Goal: Task Accomplishment & Management: Manage account settings

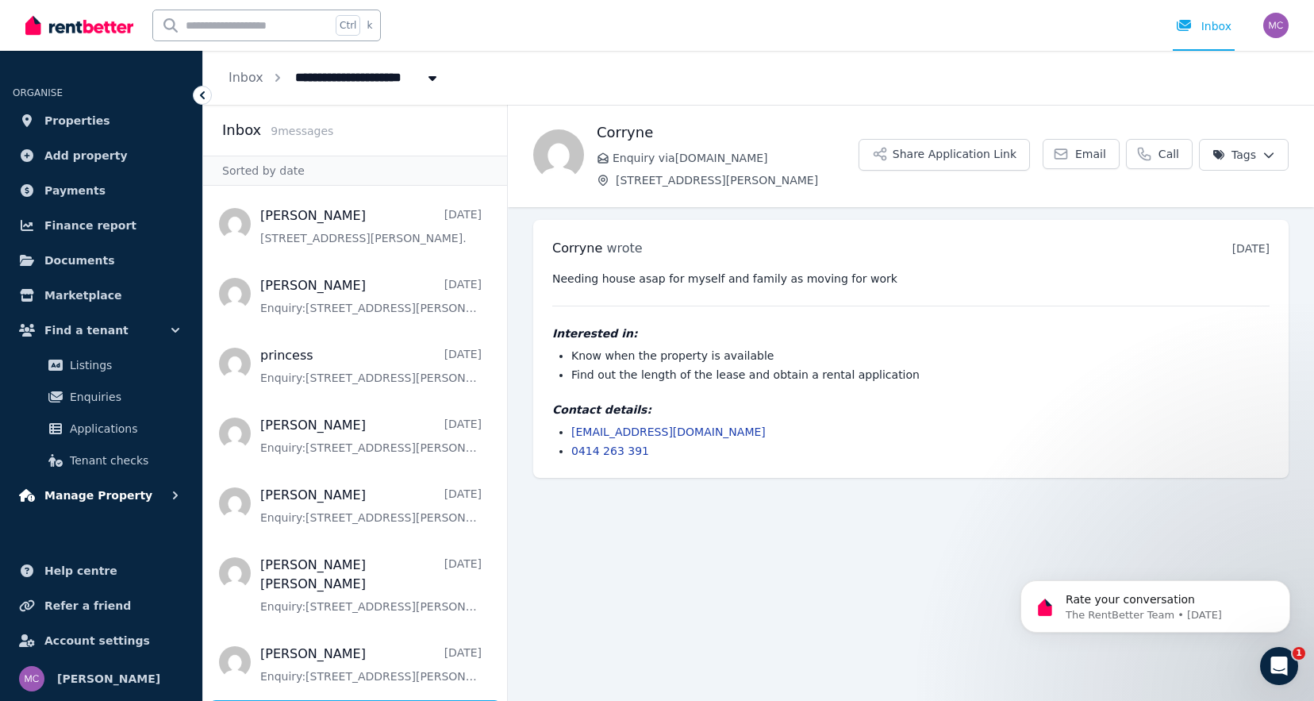
click at [117, 489] on span "Manage Property" at bounding box center [98, 495] width 108 height 19
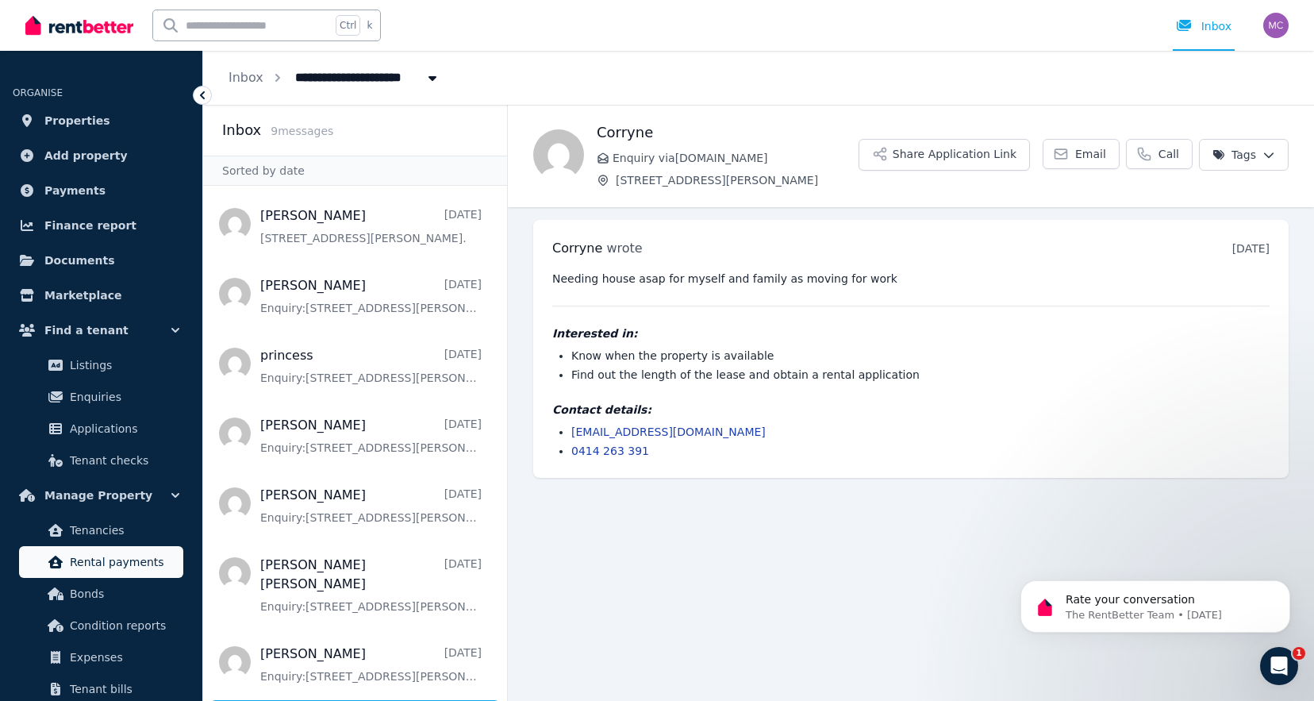
click at [109, 555] on span "Rental payments" at bounding box center [123, 561] width 107 height 19
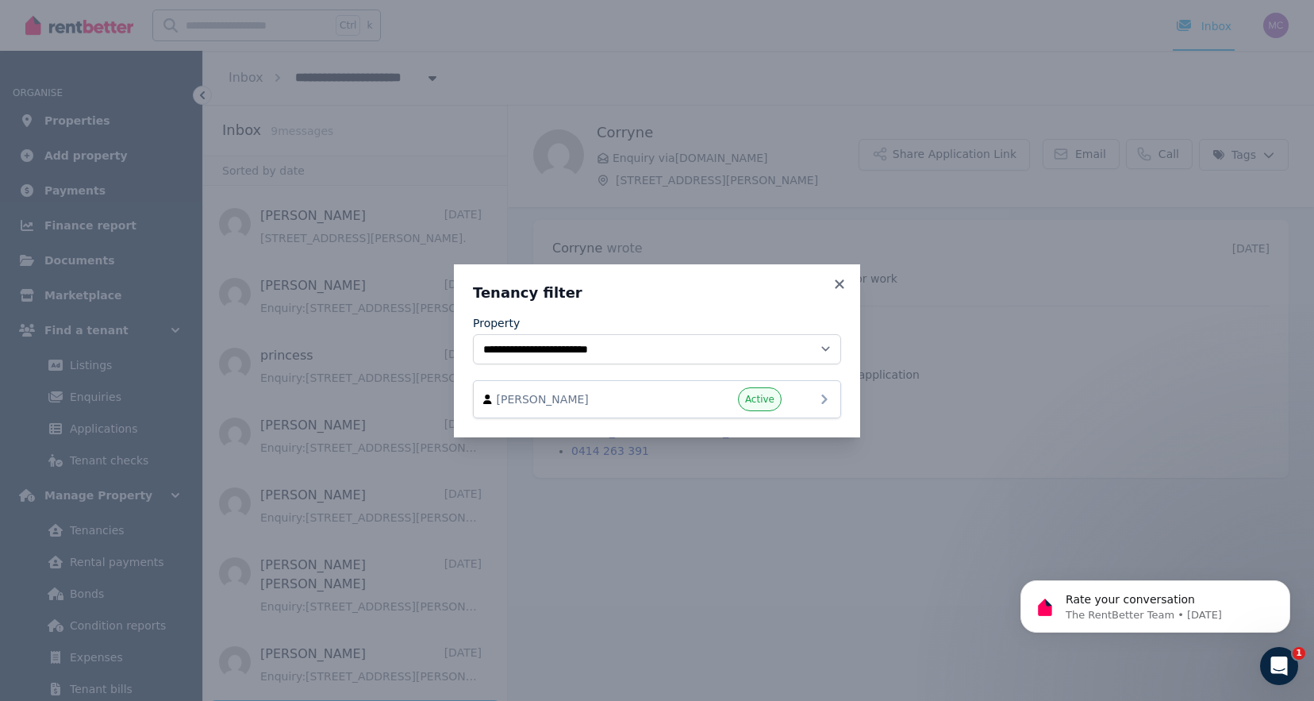
click at [646, 400] on span "[PERSON_NAME]" at bounding box center [587, 399] width 181 height 16
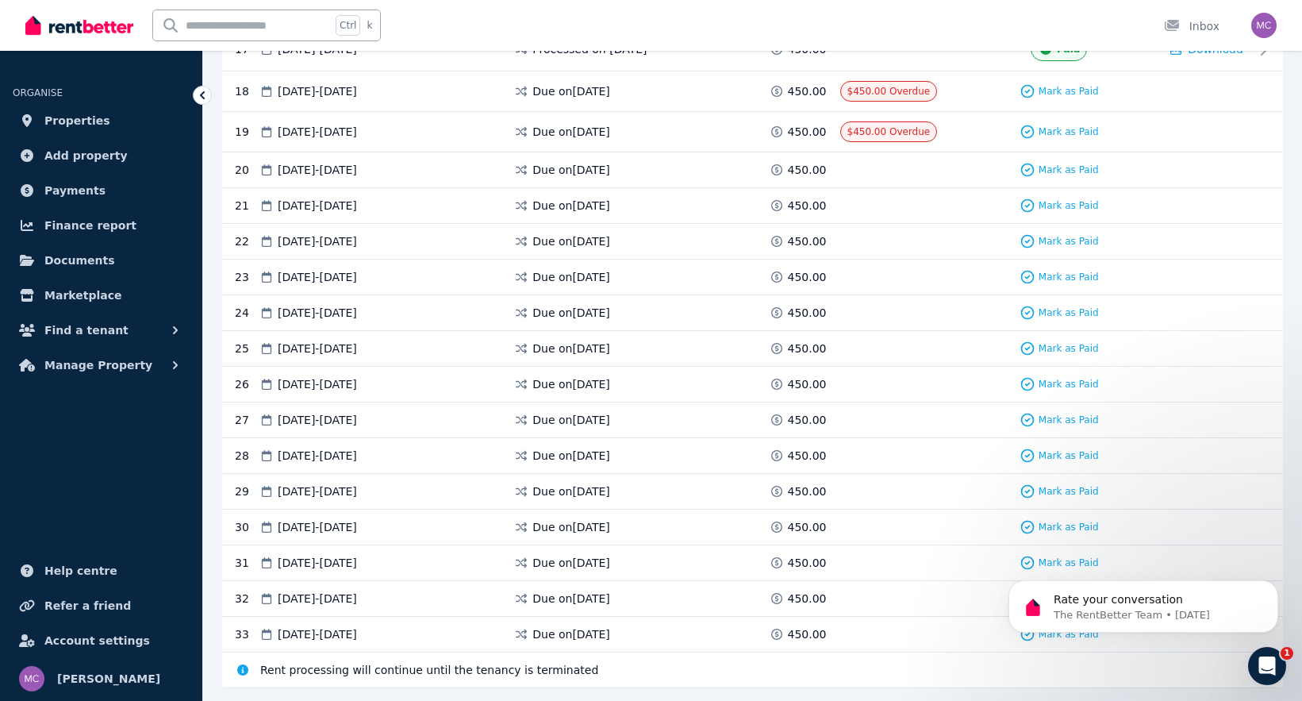
scroll to position [946, 0]
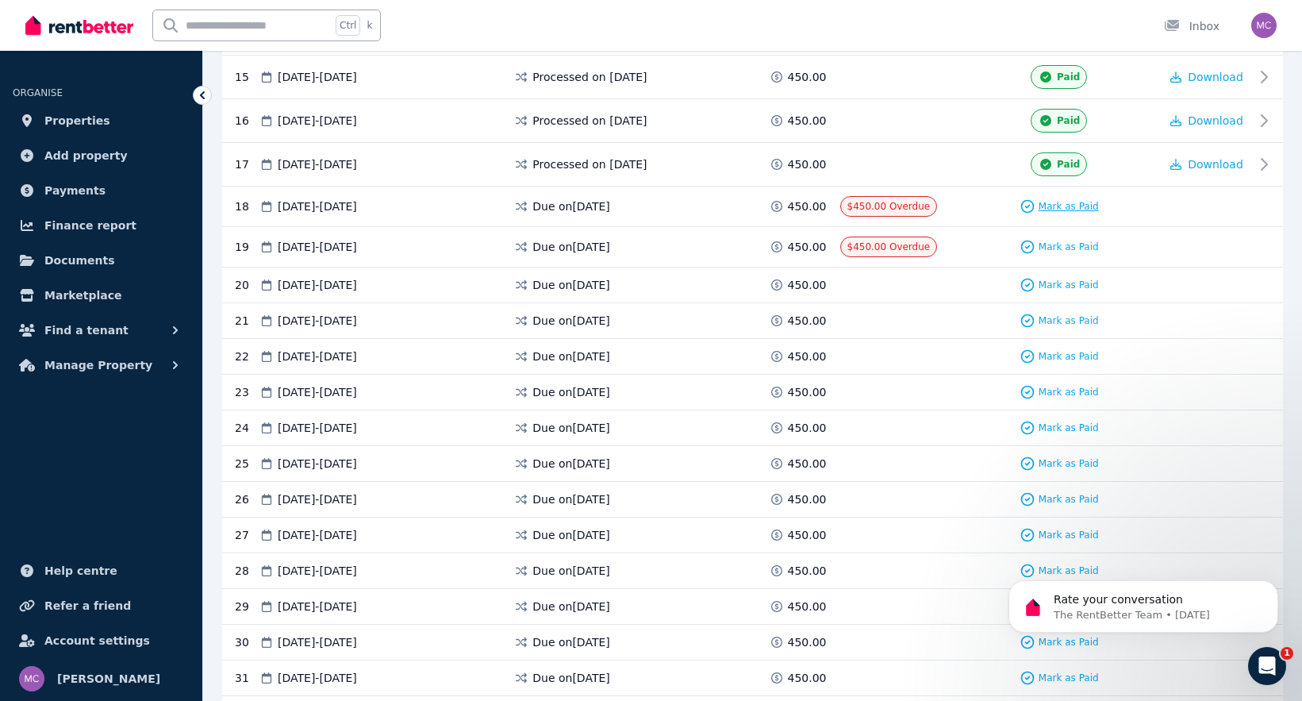
click at [1045, 205] on span "Mark as Paid" at bounding box center [1068, 206] width 60 height 13
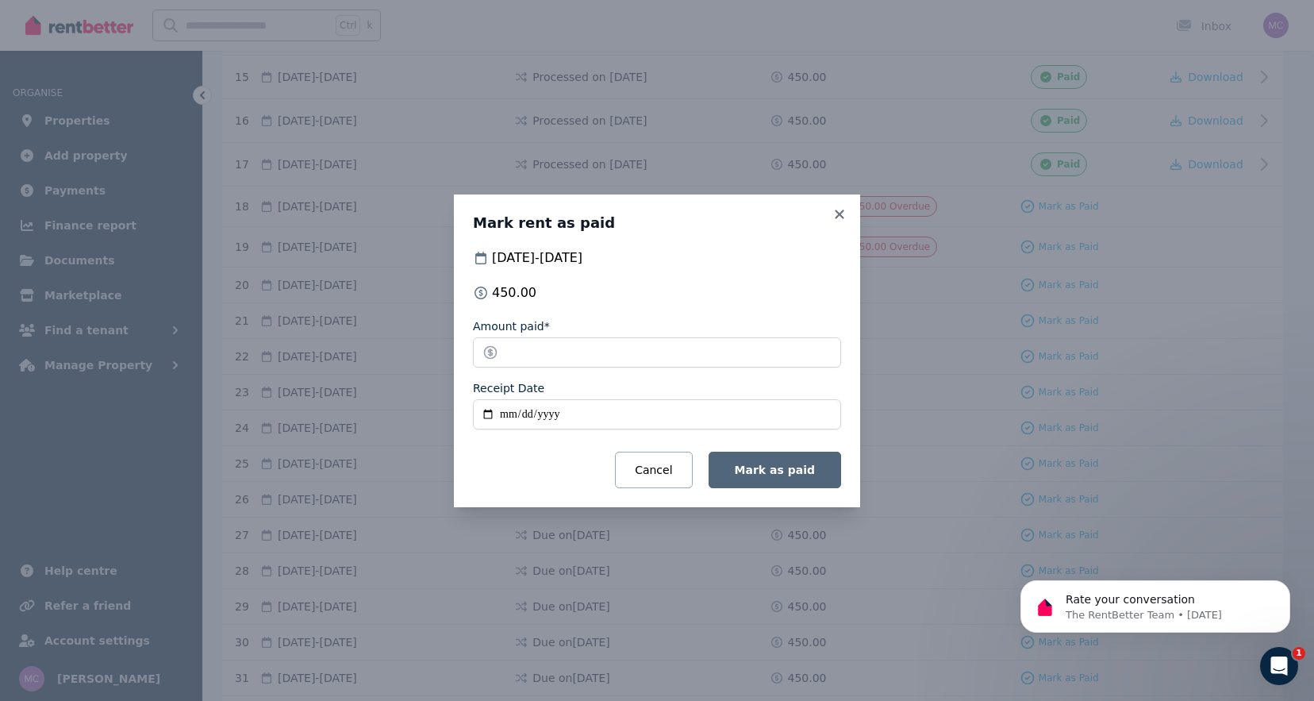
click at [801, 465] on span "Mark as paid" at bounding box center [775, 469] width 80 height 13
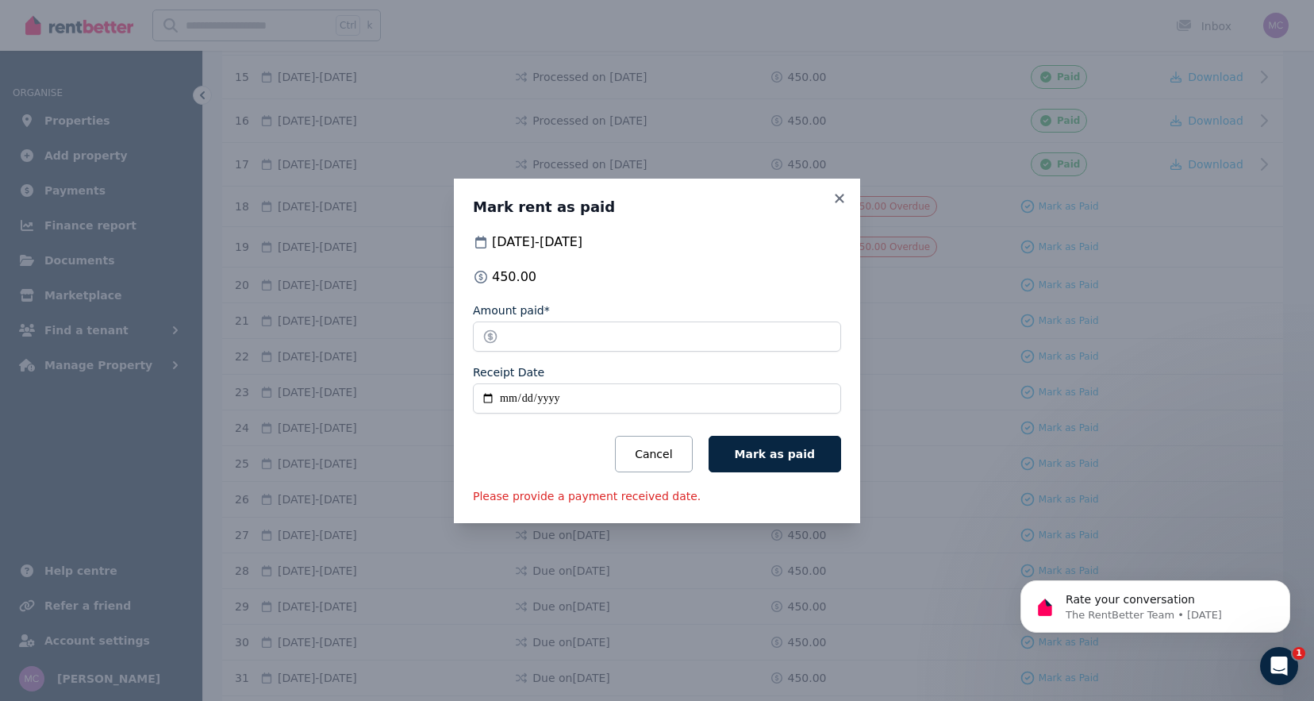
click at [555, 392] on input "Receipt Date" at bounding box center [657, 398] width 368 height 30
click at [483, 399] on input "Receipt Date" at bounding box center [657, 398] width 368 height 30
type input "**********"
click at [795, 465] on button "Mark as paid" at bounding box center [774, 454] width 132 height 36
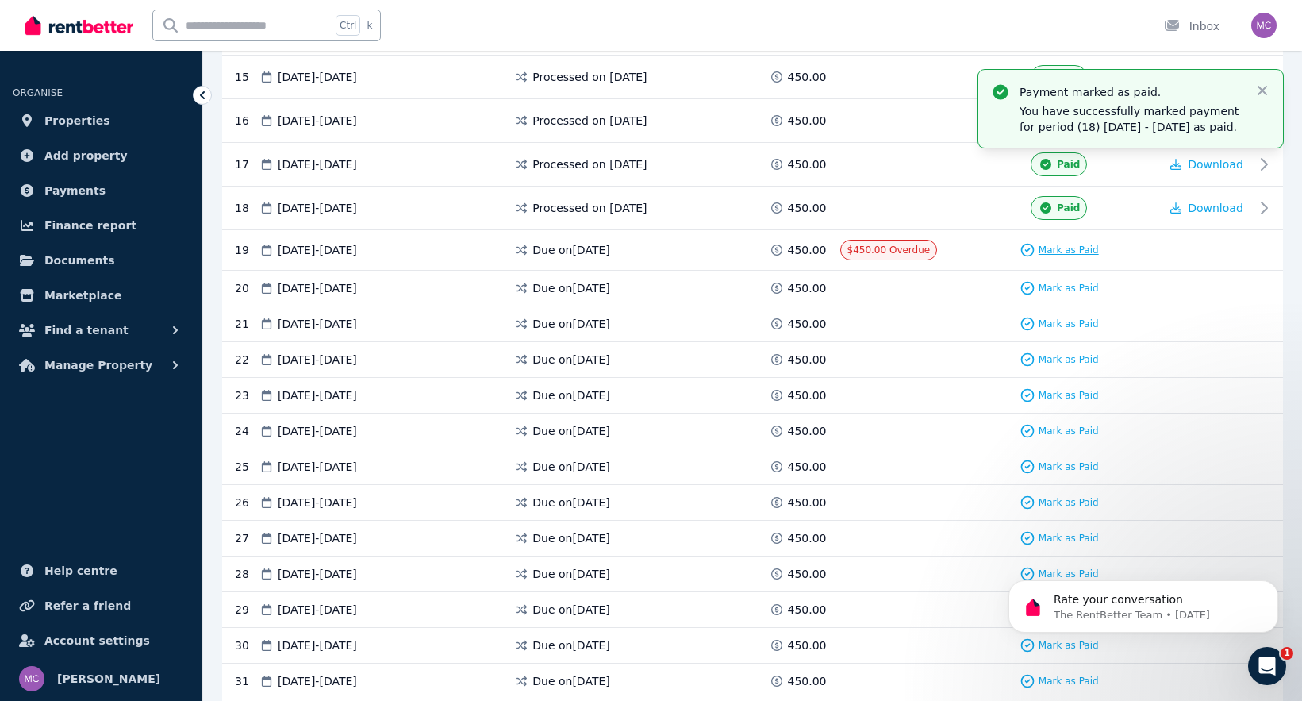
click at [1049, 252] on span "Mark as Paid" at bounding box center [1068, 250] width 60 height 13
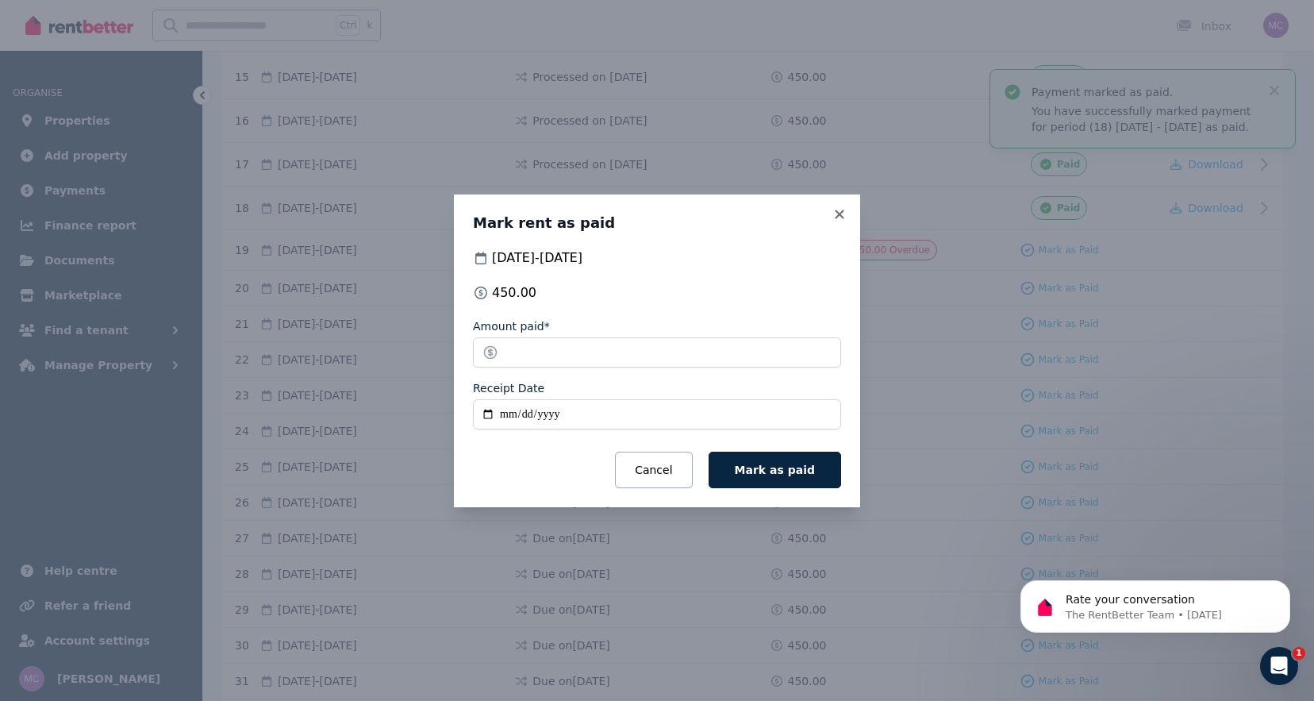
click at [489, 416] on input "Receipt Date" at bounding box center [657, 414] width 368 height 30
type input "**********"
click at [807, 467] on span "Mark as paid" at bounding box center [775, 469] width 80 height 13
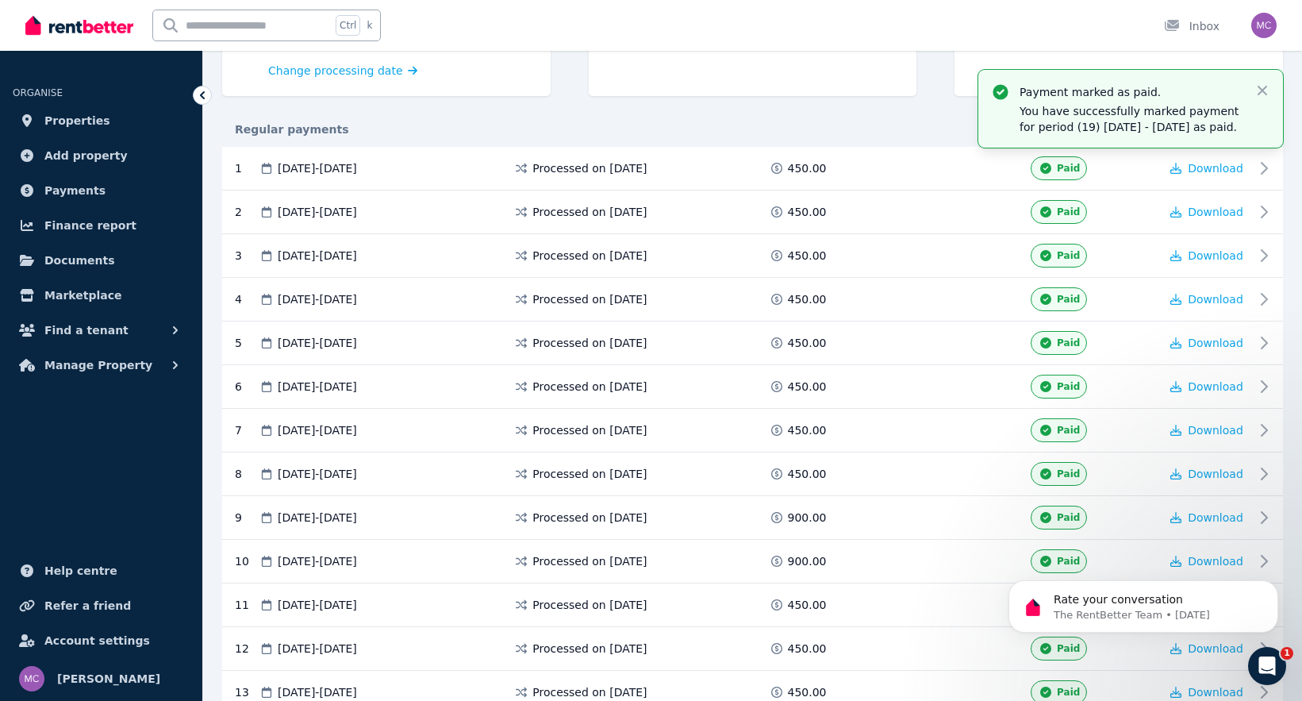
scroll to position [238, 0]
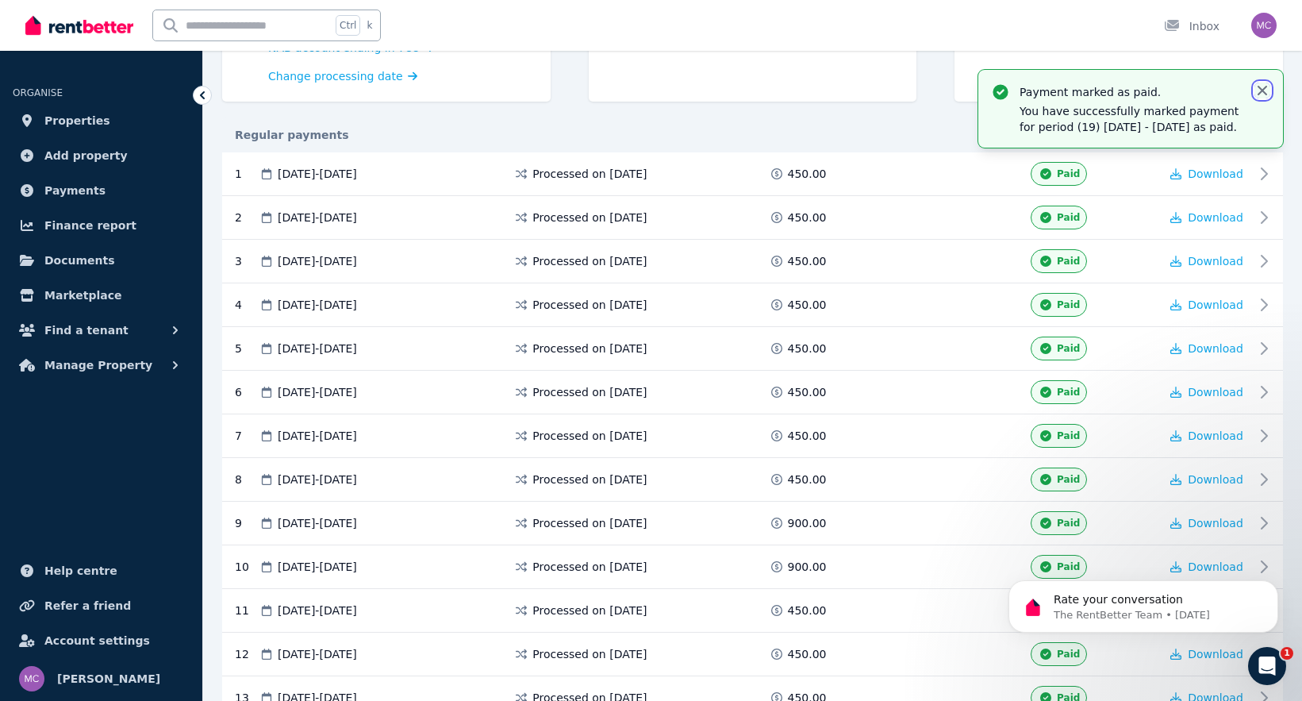
click at [1267, 84] on icon "button" at bounding box center [1262, 91] width 16 height 16
